Goal: Information Seeking & Learning: Find specific page/section

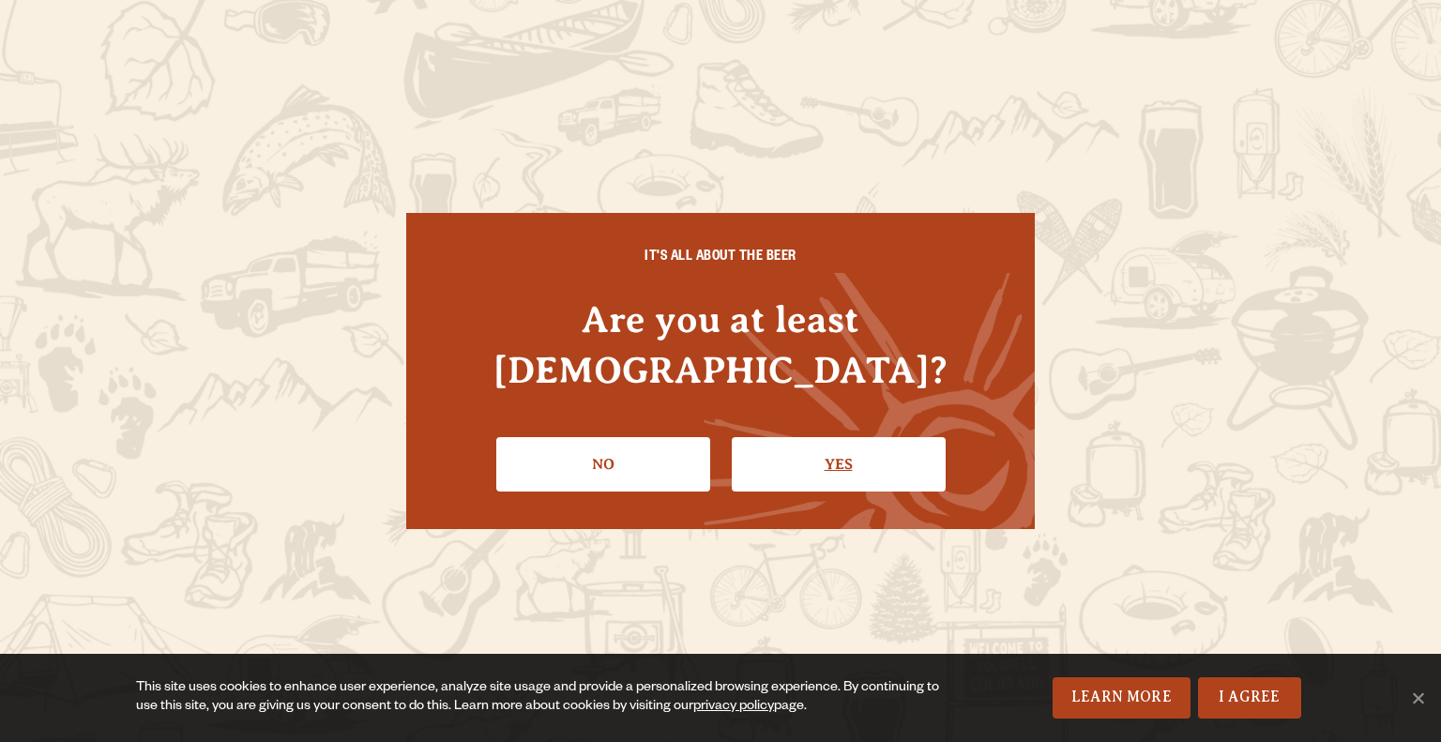
click at [790, 444] on link "Yes" at bounding box center [839, 464] width 214 height 54
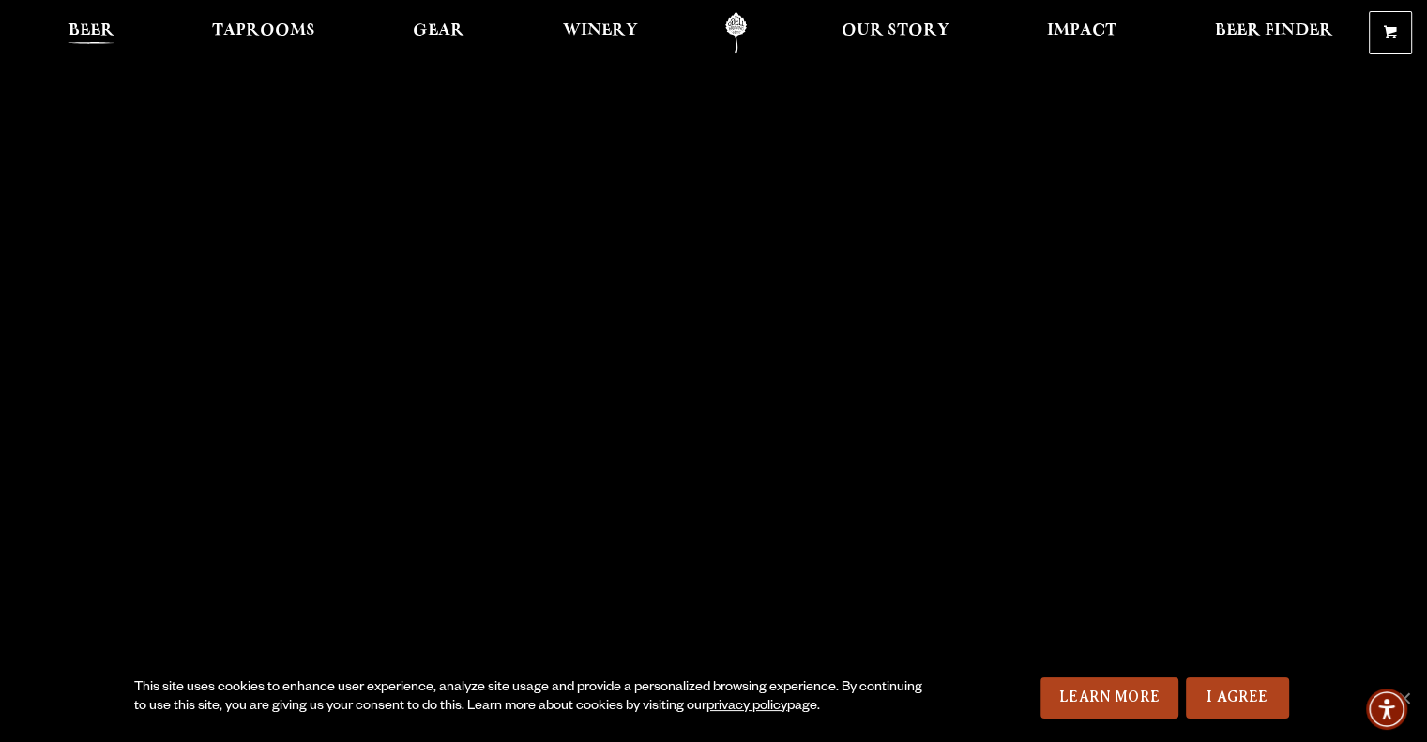
click at [83, 47] on link "Beer" at bounding box center [91, 33] width 70 height 42
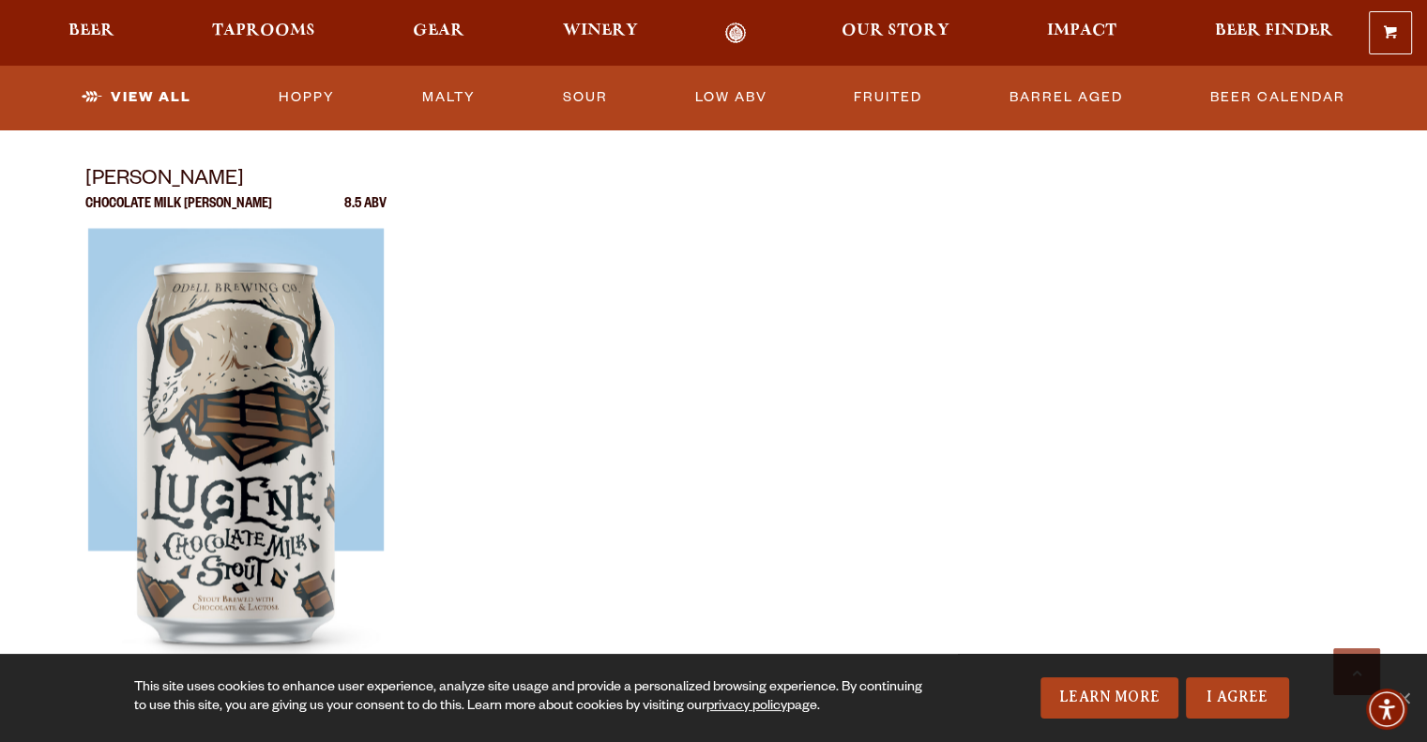
scroll to position [3228, 0]
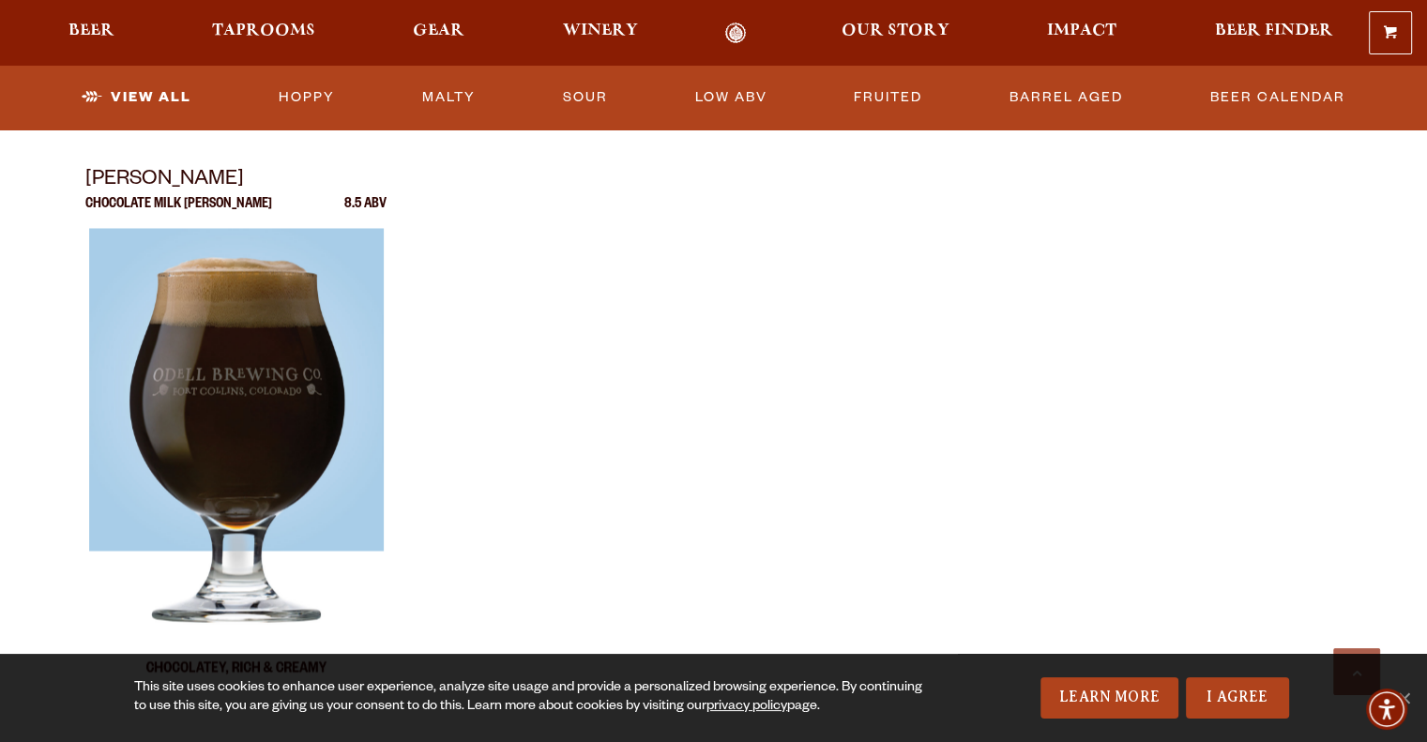
click at [236, 310] on img at bounding box center [235, 462] width 295 height 469
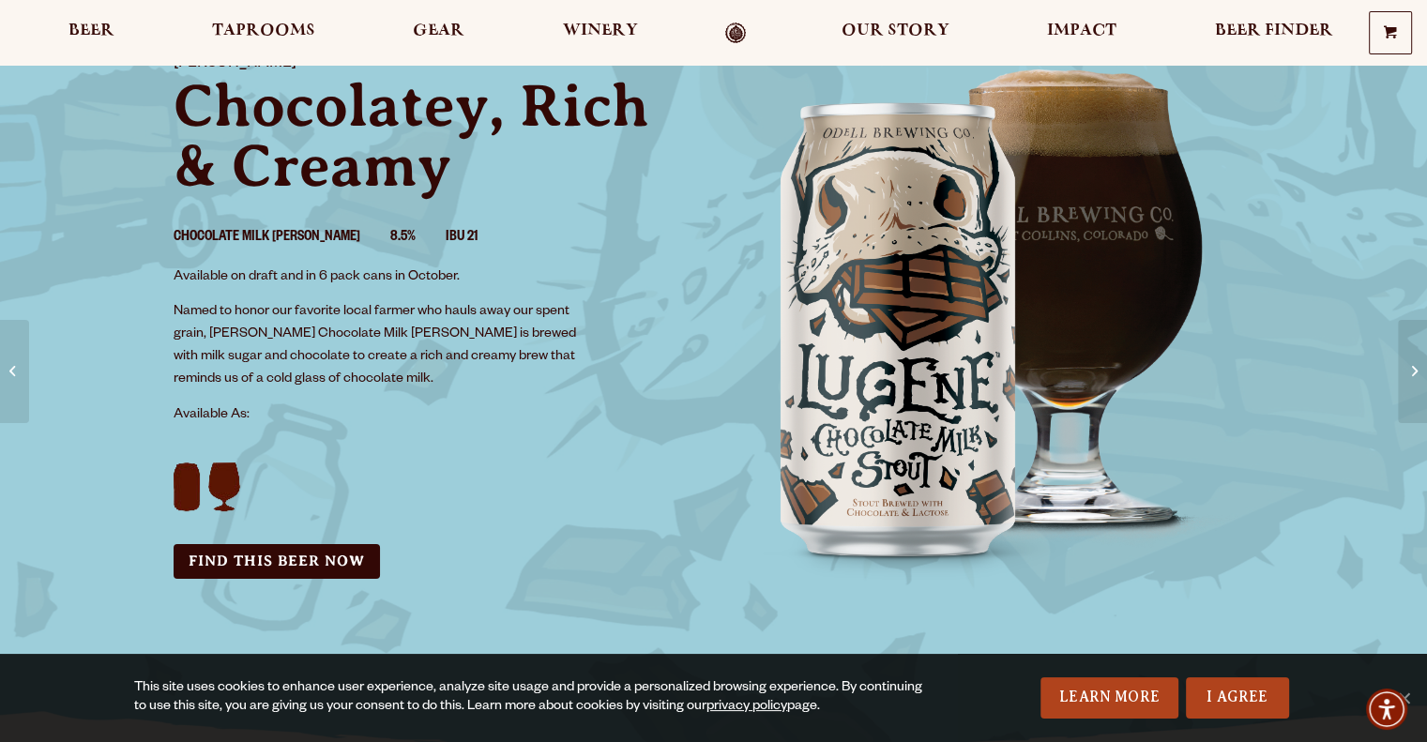
scroll to position [155, 0]
click at [308, 557] on link "Find this Beer Now" at bounding box center [277, 560] width 206 height 35
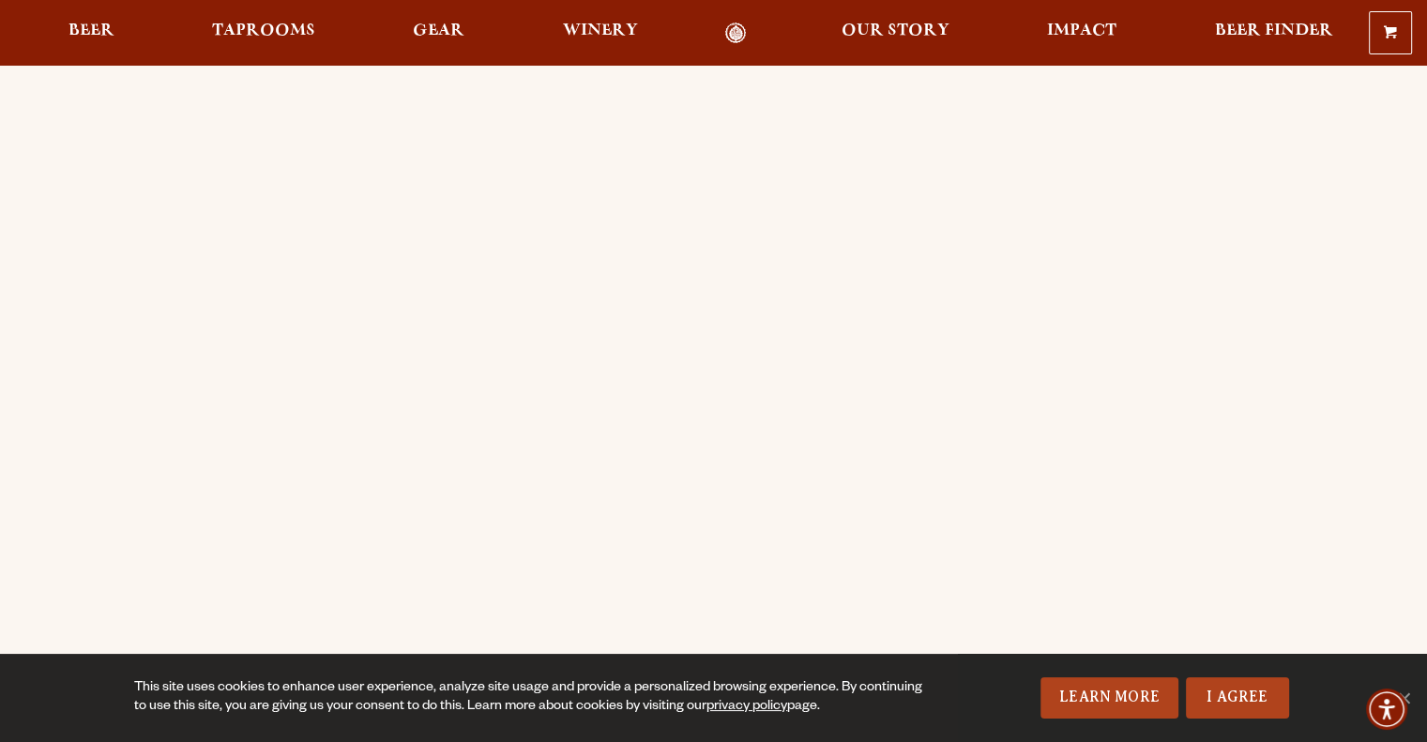
scroll to position [28, 0]
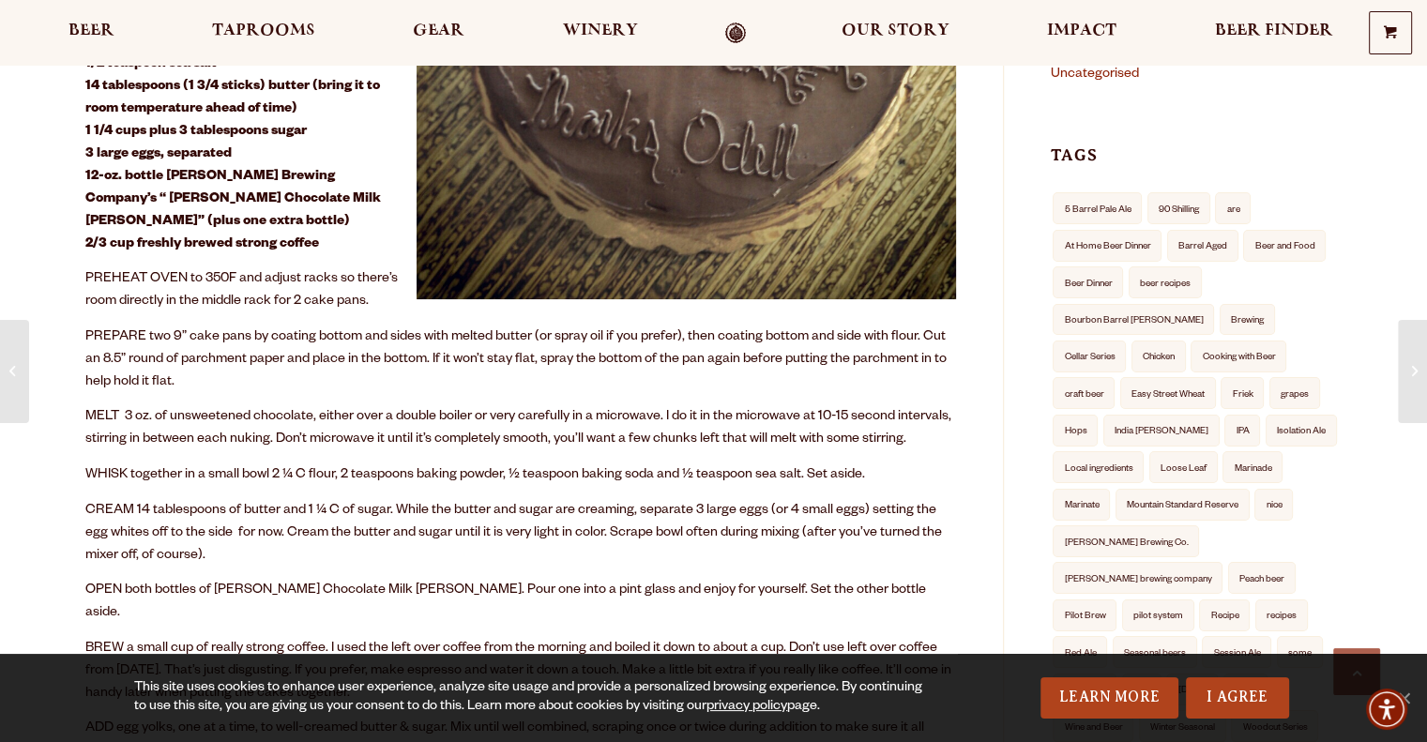
scroll to position [586, 0]
